Goal: Transaction & Acquisition: Purchase product/service

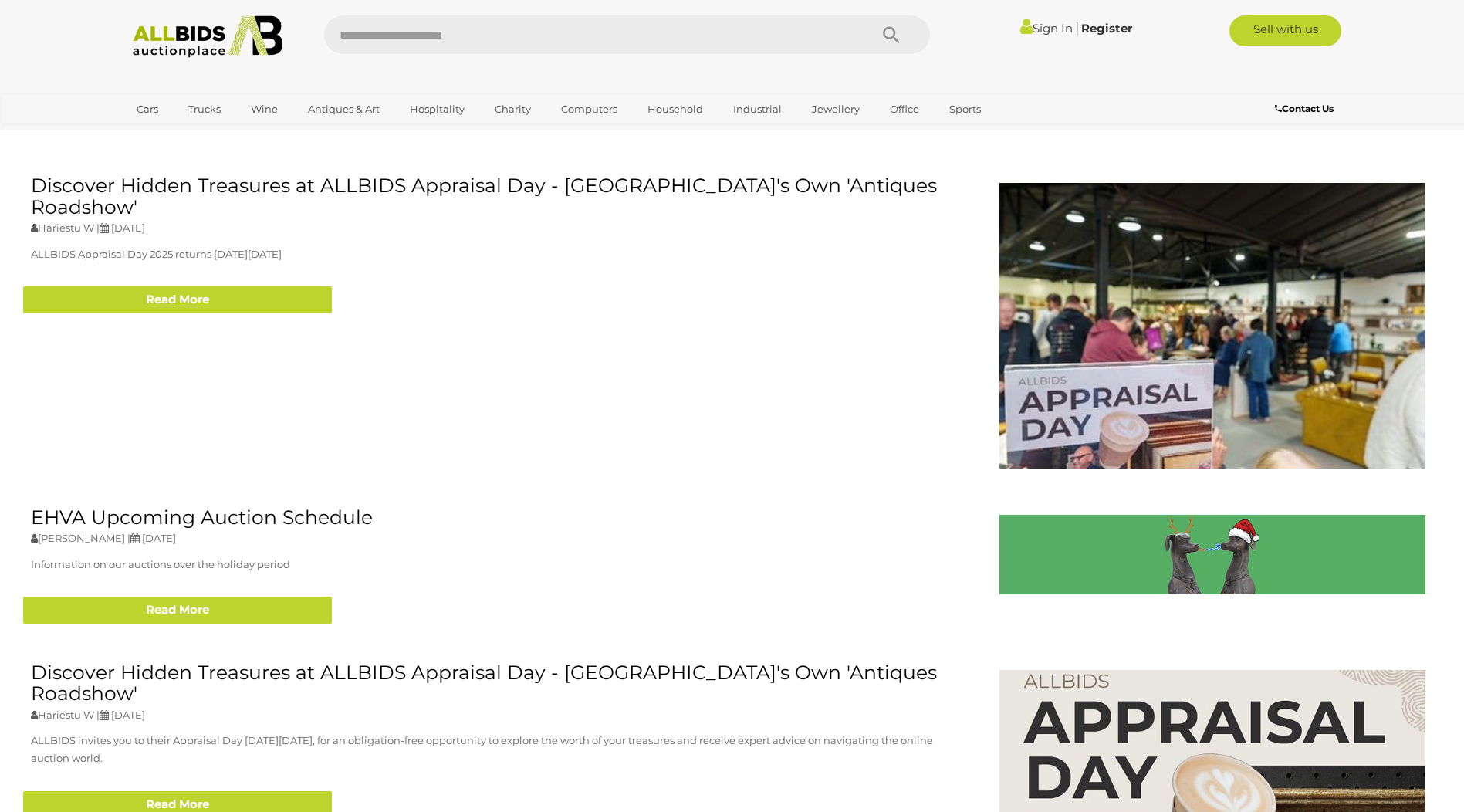
scroll to position [2546, 0]
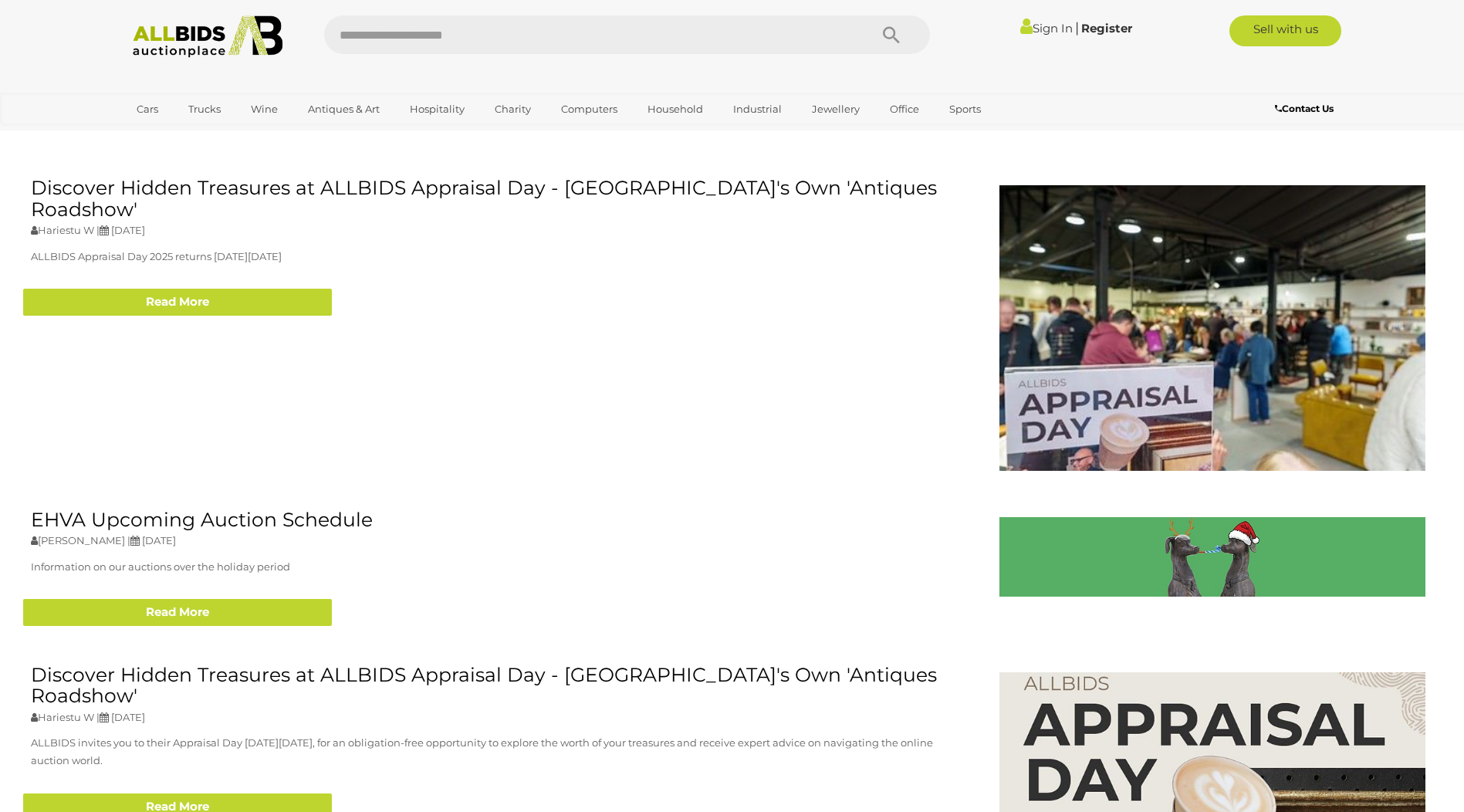
click at [0, 0] on link "Art" at bounding box center [0, 0] width 0 height 0
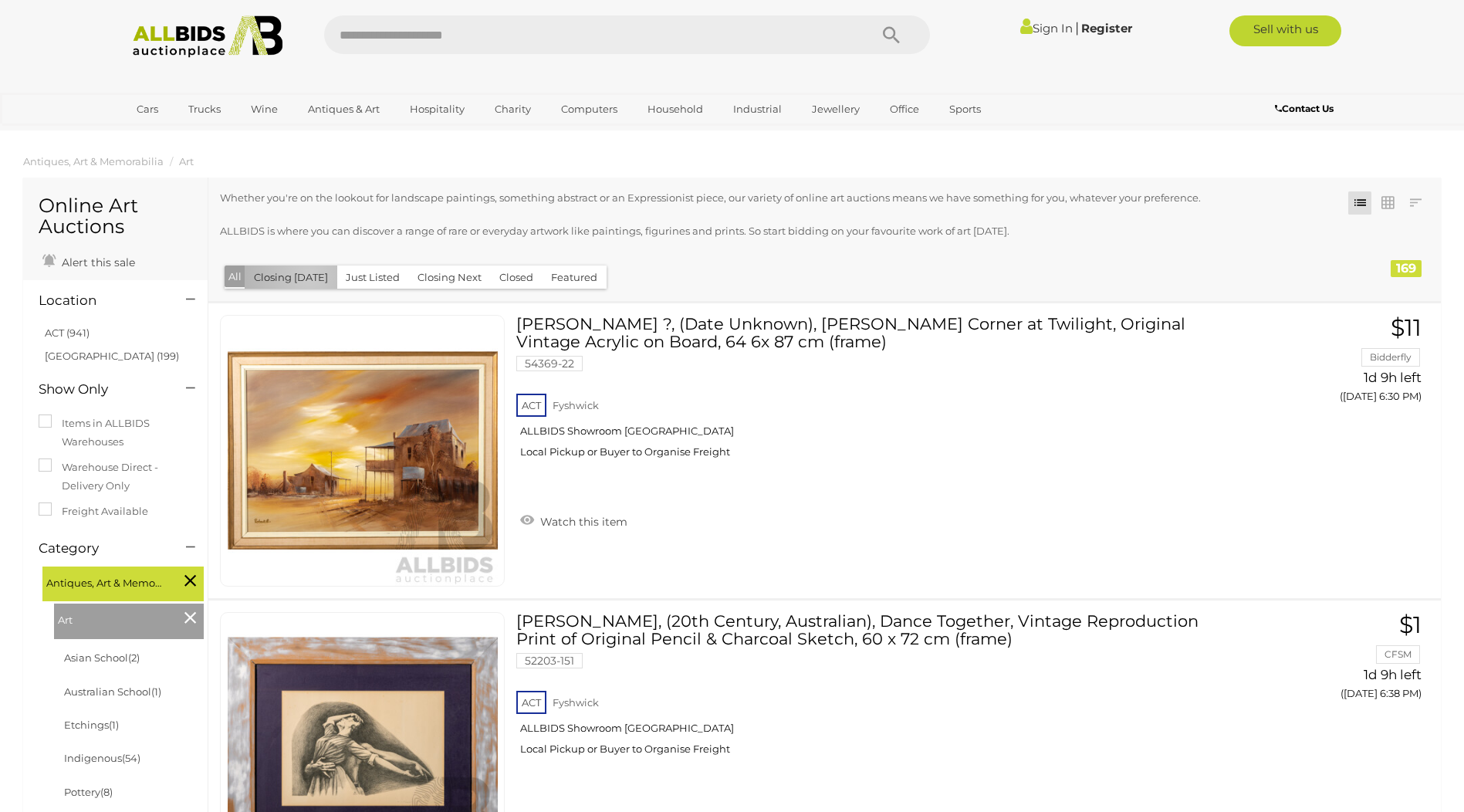
click at [308, 275] on button "Closing Today" at bounding box center [291, 277] width 93 height 24
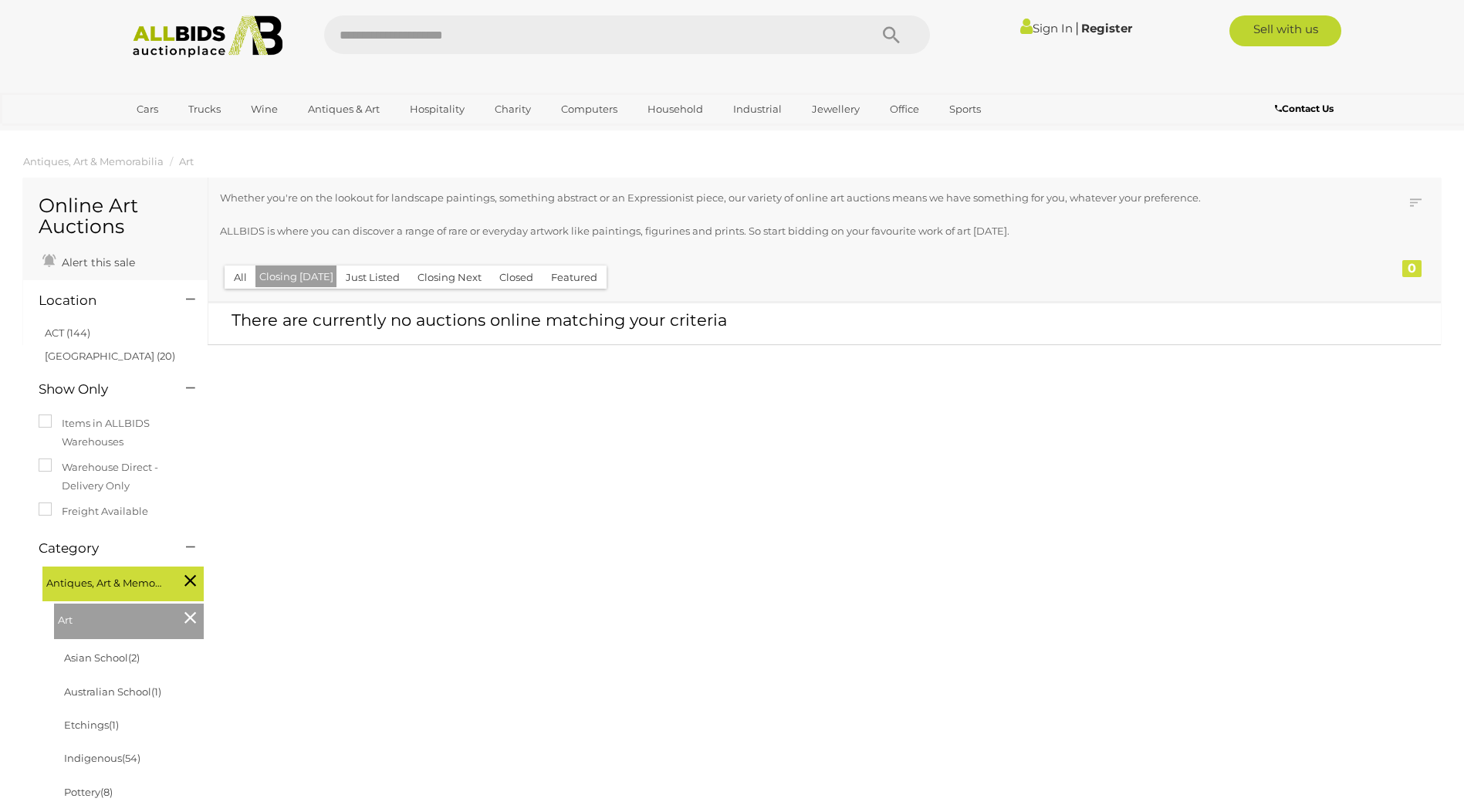
click at [370, 277] on button "Just Listed" at bounding box center [373, 277] width 72 height 24
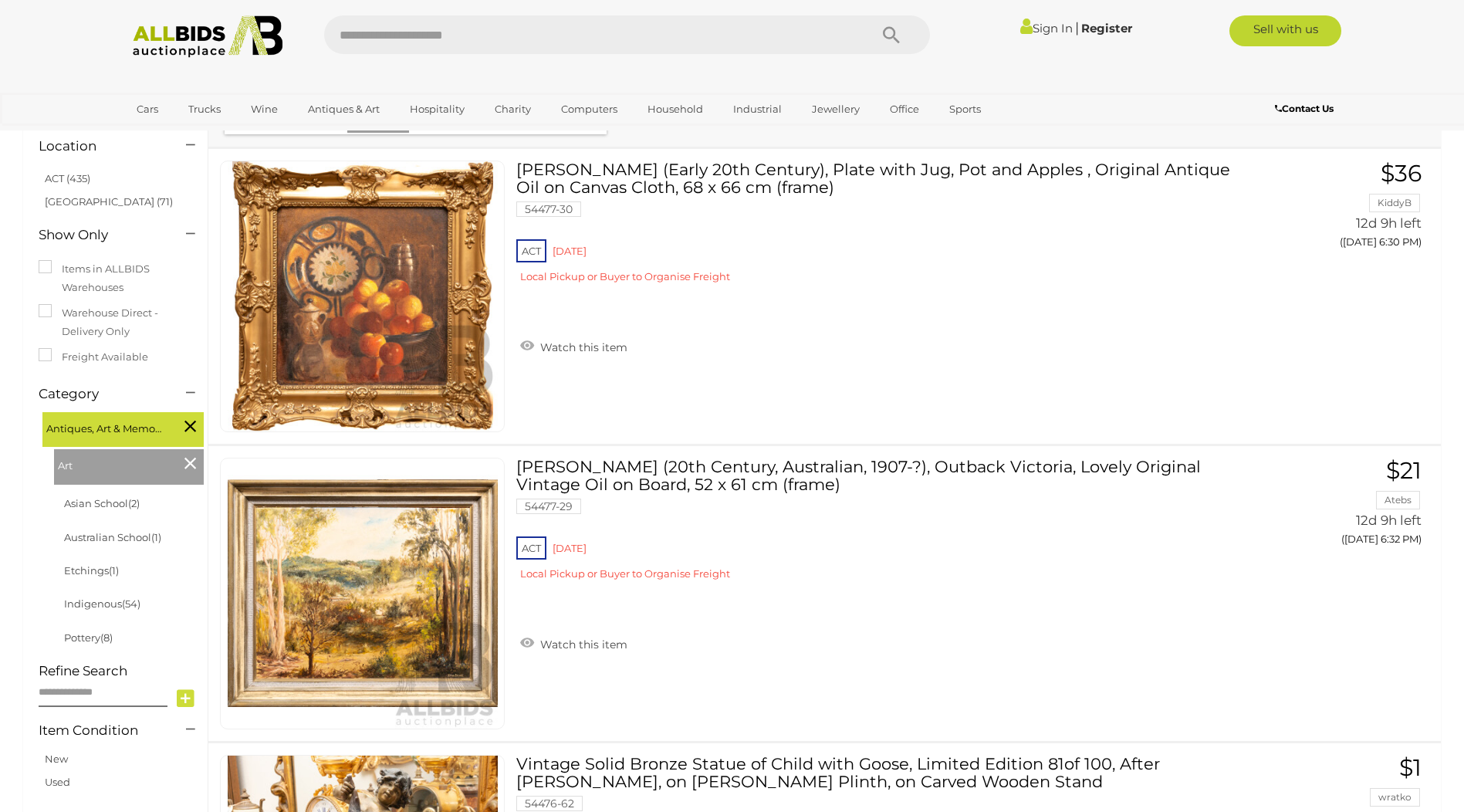
scroll to position [231, 0]
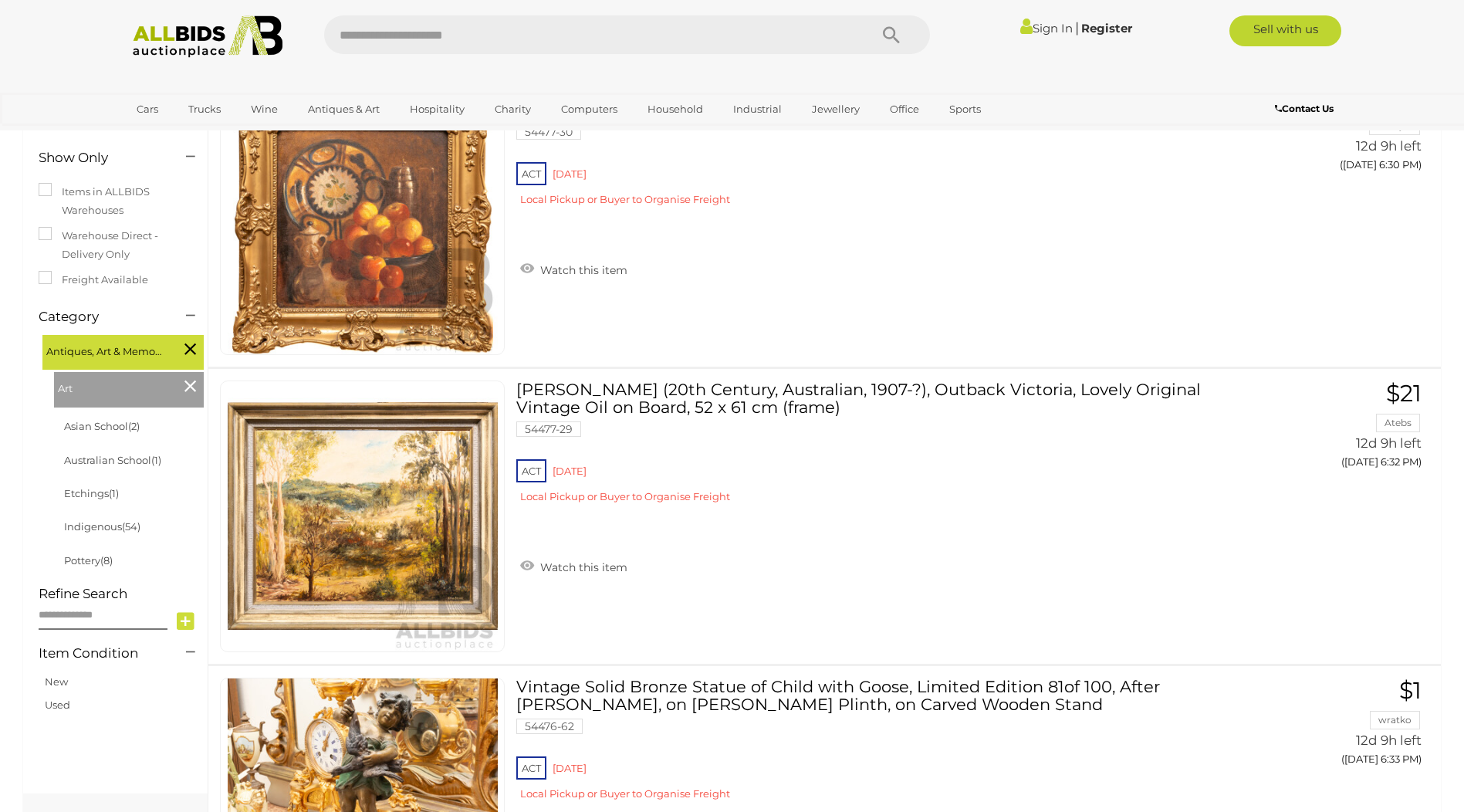
click at [104, 525] on link "Indigenous (54)" at bounding box center [102, 526] width 76 height 13
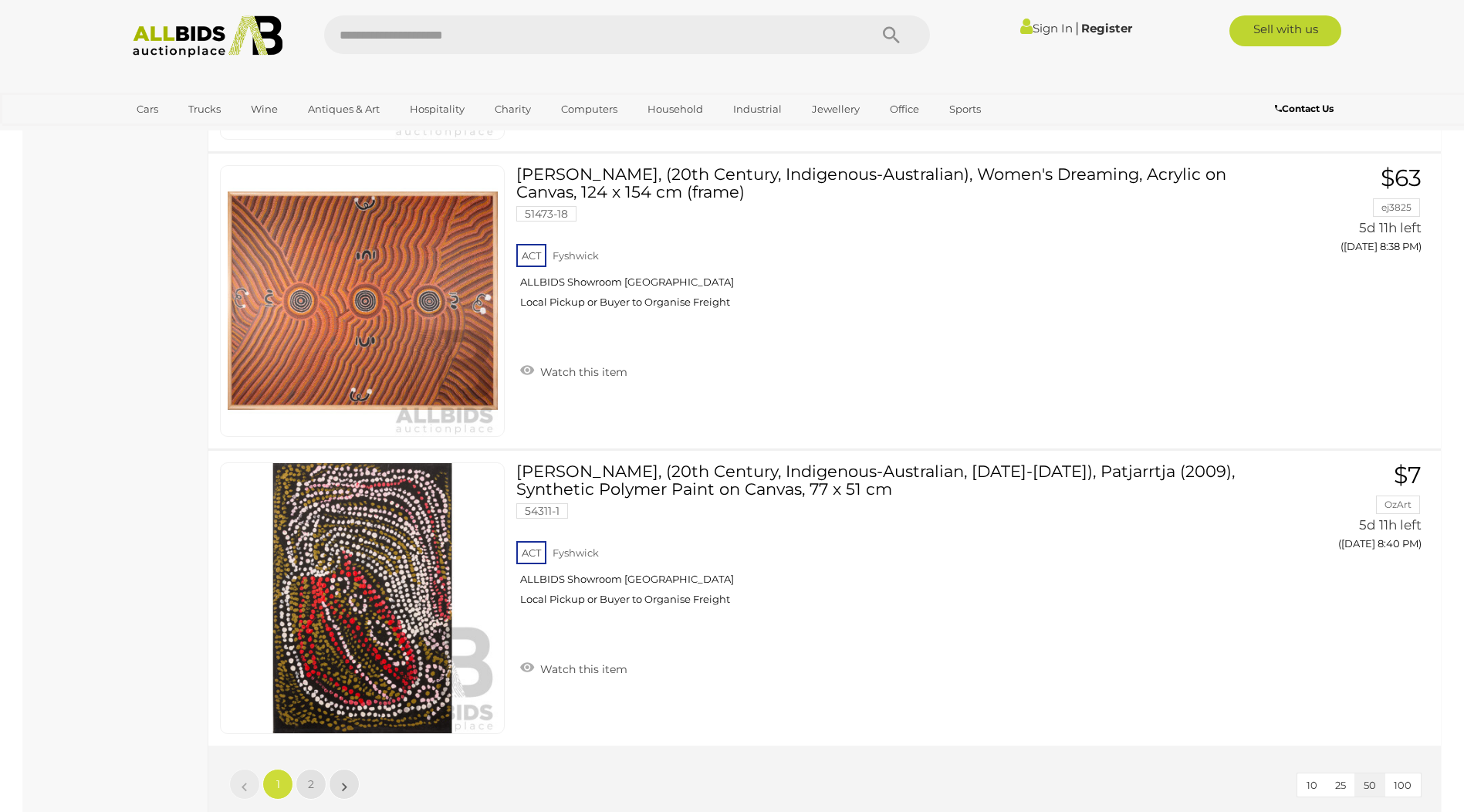
scroll to position [14581, 0]
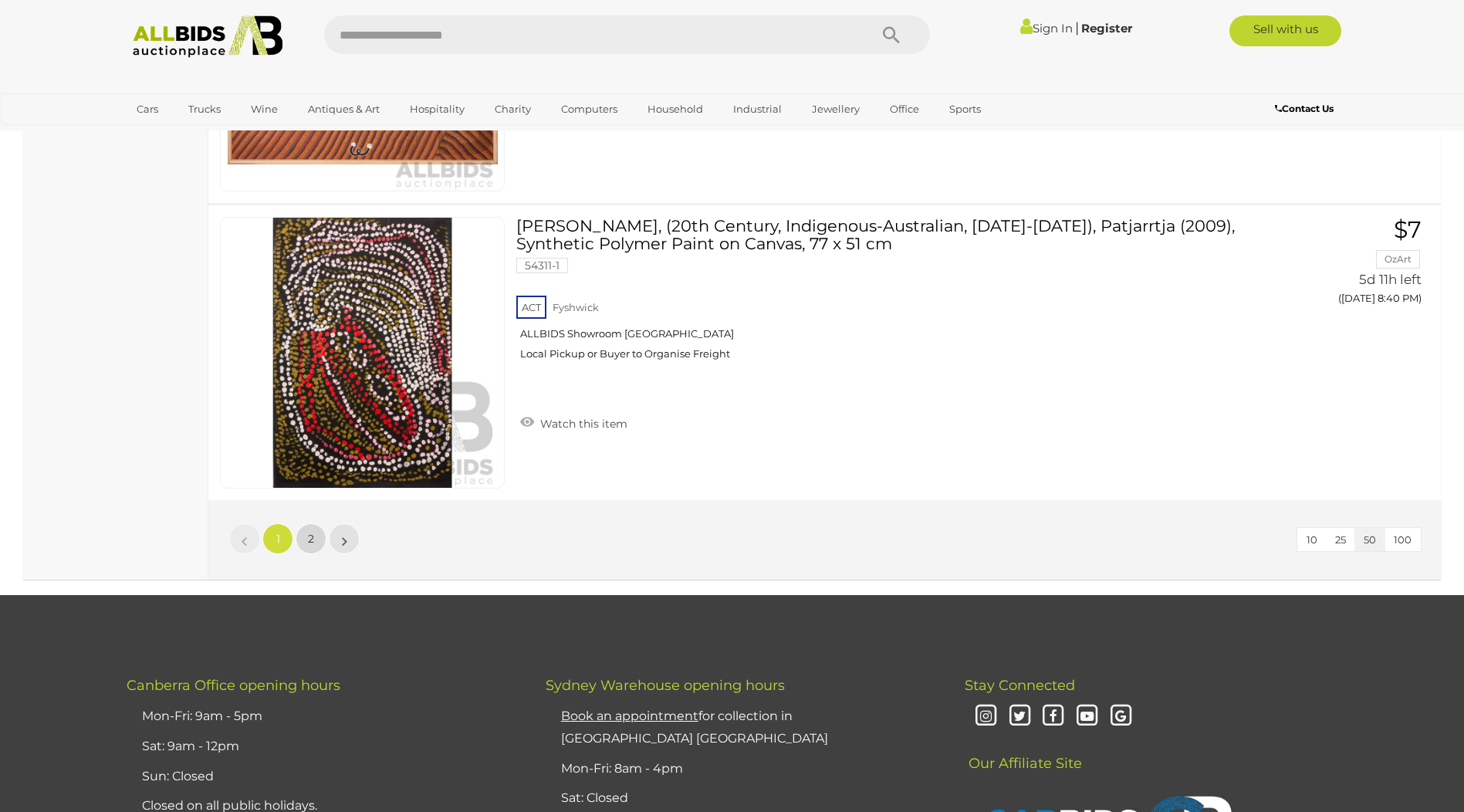
click at [311, 532] on span "2" at bounding box center [311, 539] width 6 height 14
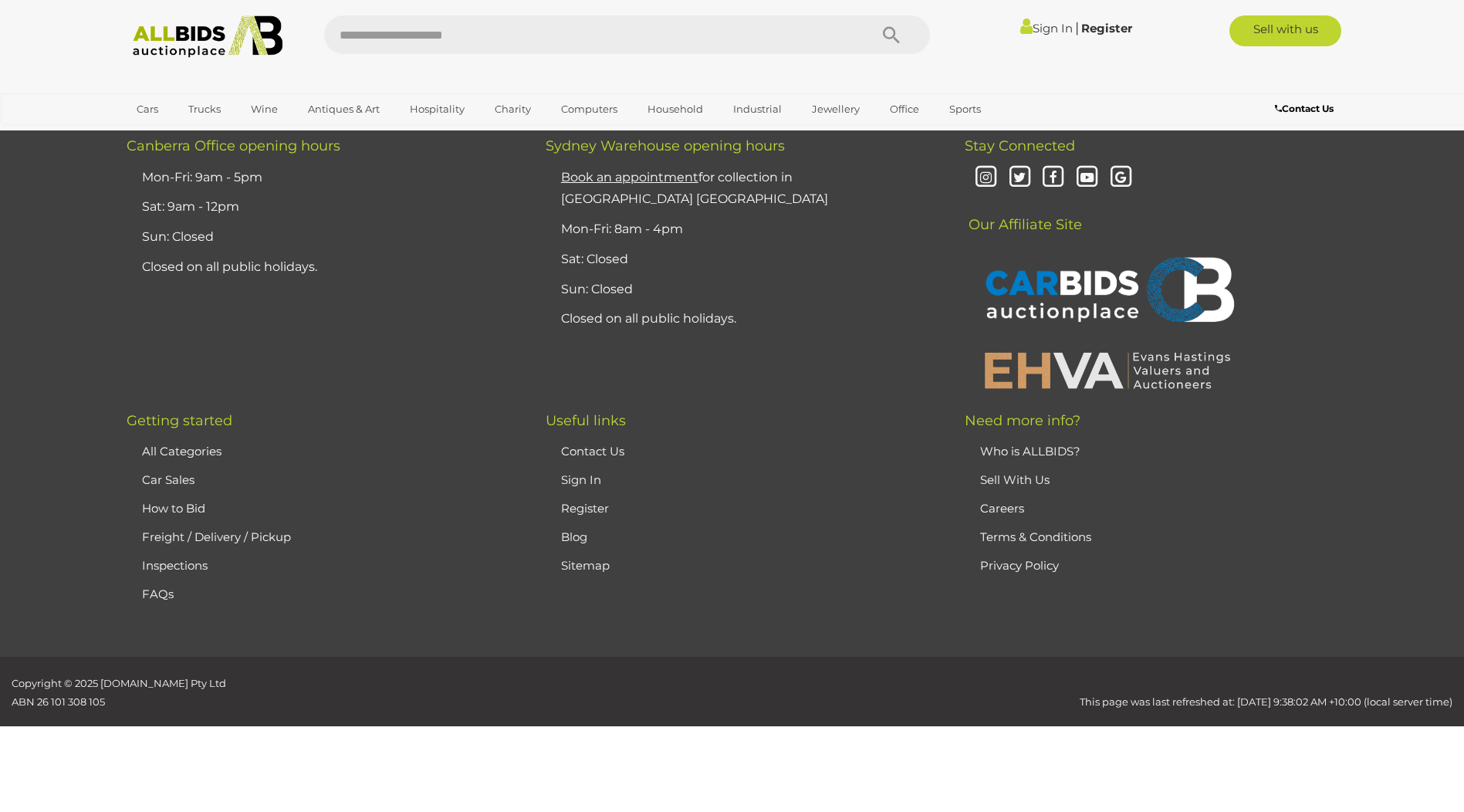
scroll to position [75, 0]
